Goal: Transaction & Acquisition: Download file/media

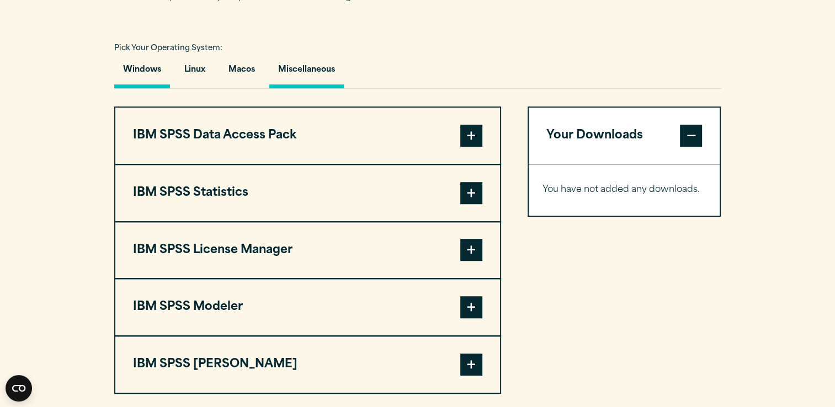
scroll to position [818, 0]
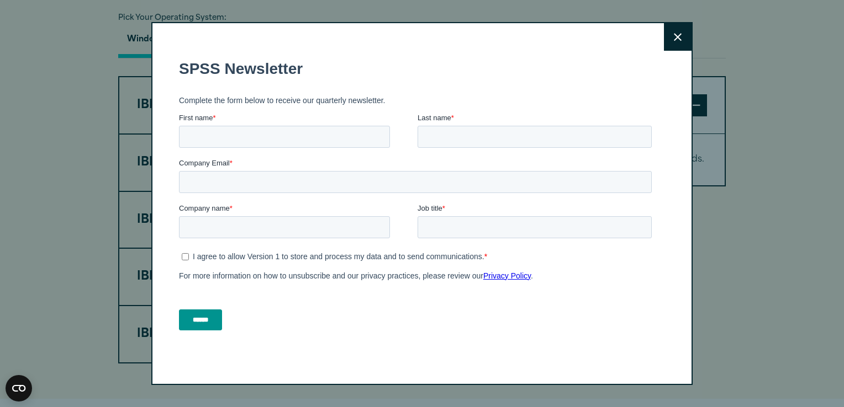
click at [667, 40] on button "Close" at bounding box center [678, 37] width 28 height 28
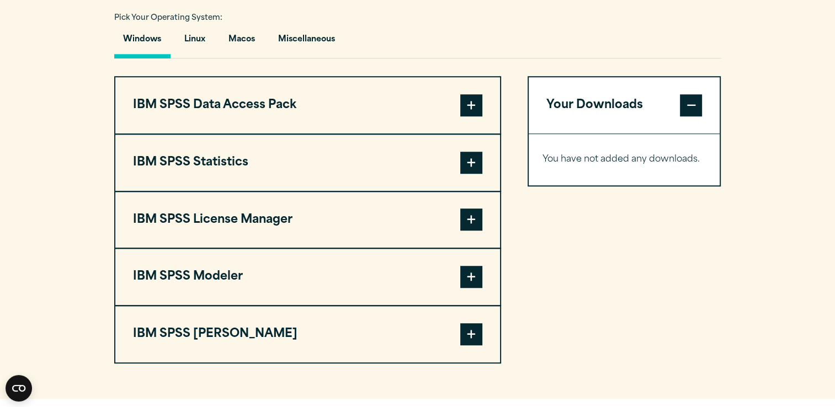
click at [469, 282] on span at bounding box center [471, 277] width 22 height 22
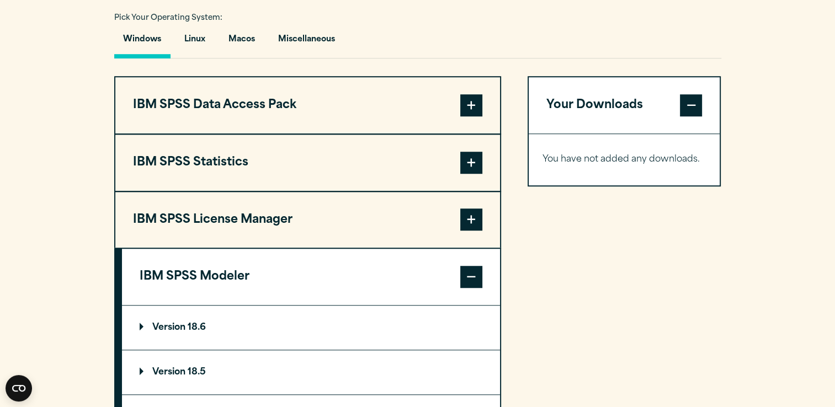
scroll to position [880, 0]
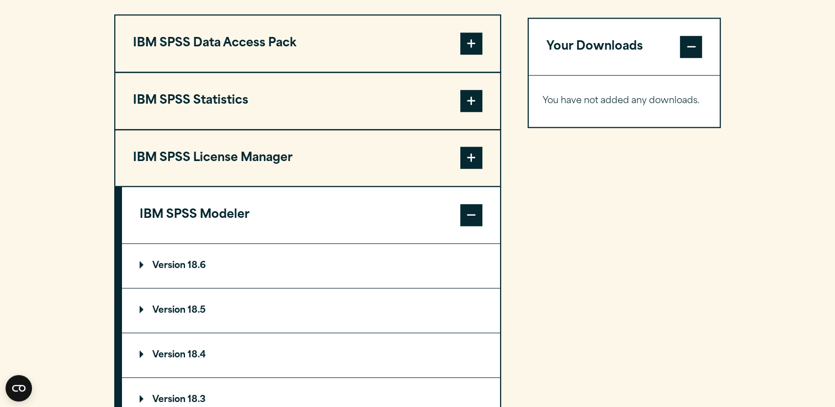
click at [188, 263] on p "Version 18.6" at bounding box center [173, 266] width 66 height 9
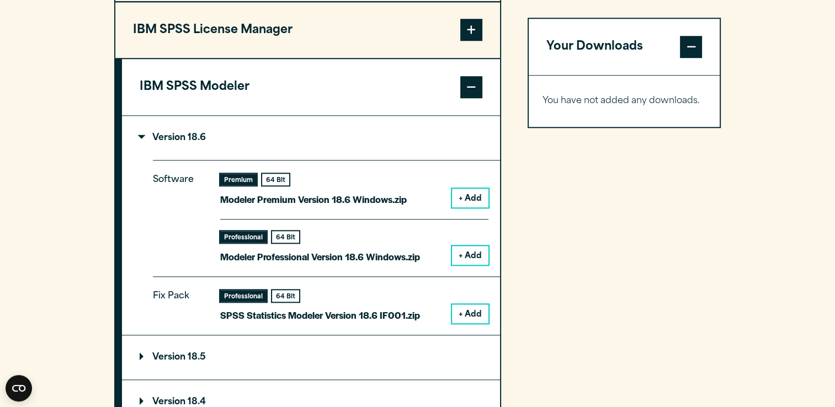
scroll to position [1009, 0]
click at [465, 317] on button "+ Add" at bounding box center [470, 313] width 36 height 19
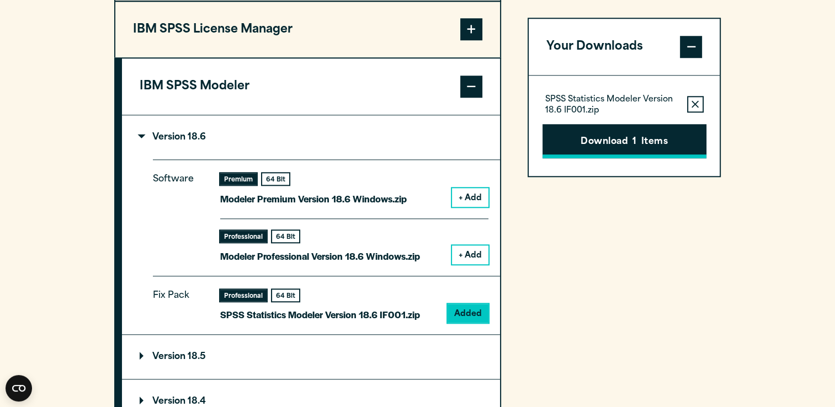
click at [624, 127] on button "Download 1 Items" at bounding box center [625, 141] width 164 height 34
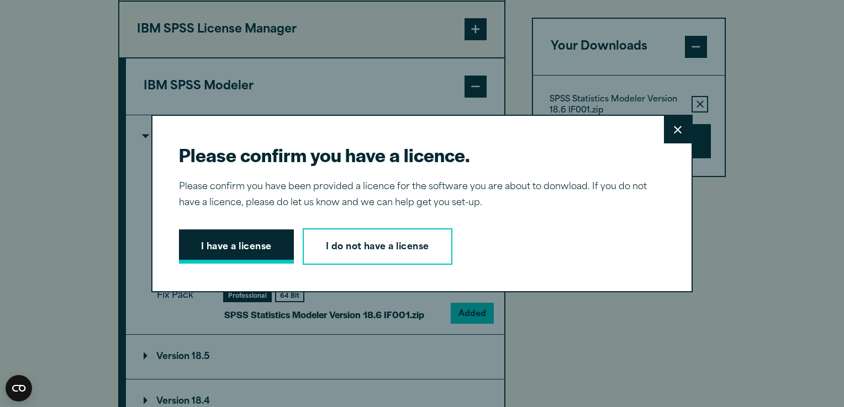
click at [245, 256] on button "I have a license" at bounding box center [236, 247] width 115 height 34
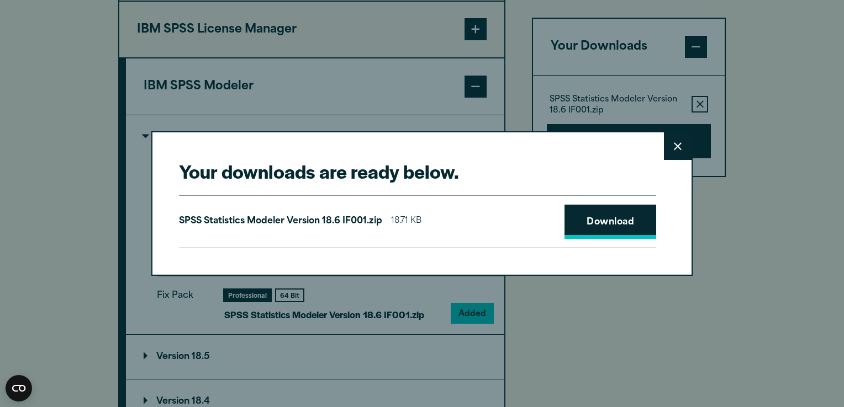
click at [578, 219] on link "Download" at bounding box center [610, 222] width 92 height 34
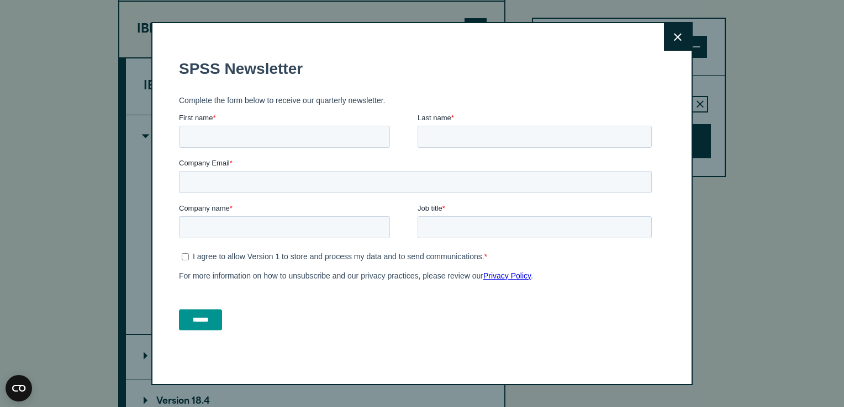
click at [677, 39] on button "Close" at bounding box center [678, 37] width 28 height 28
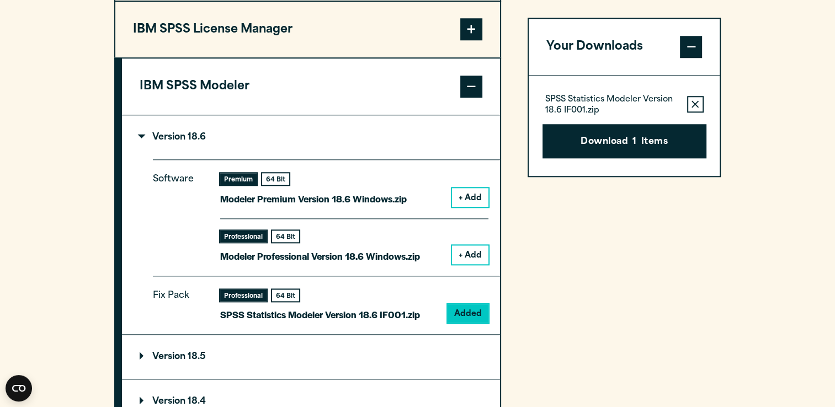
click at [475, 246] on button "+ Add" at bounding box center [470, 255] width 36 height 19
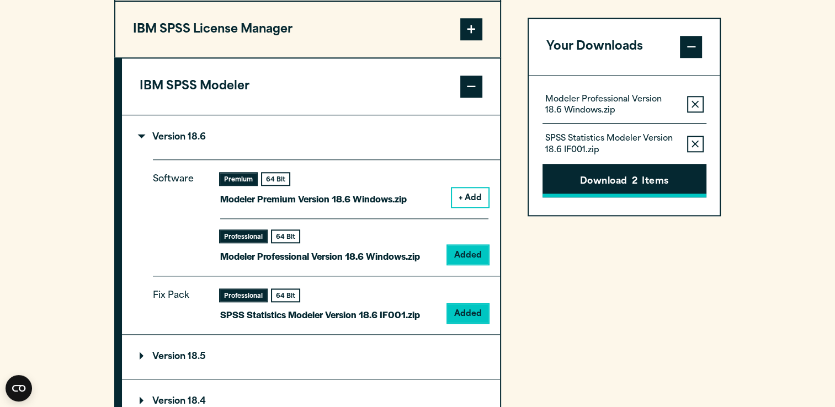
click at [631, 190] on button "Download 2 Items" at bounding box center [625, 181] width 164 height 34
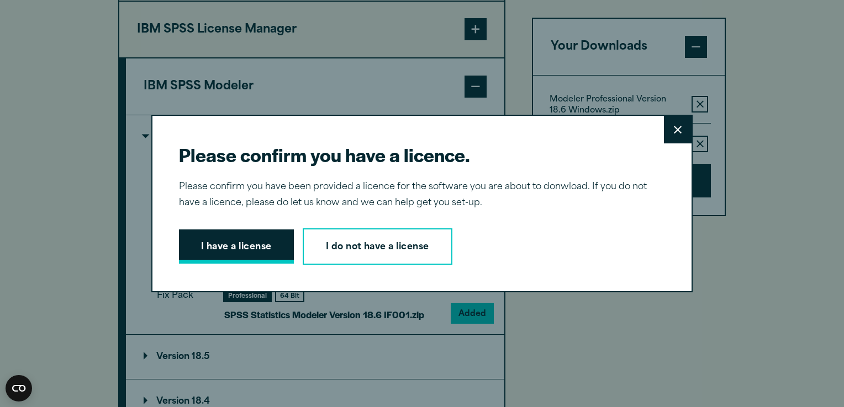
click at [230, 251] on button "I have a license" at bounding box center [236, 247] width 115 height 34
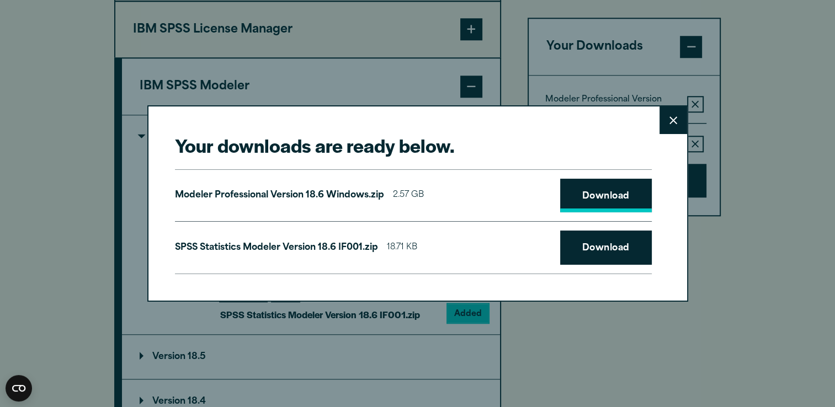
click at [576, 205] on link "Download" at bounding box center [606, 196] width 92 height 34
click at [595, 242] on link "Download" at bounding box center [606, 248] width 92 height 34
